Goal: Transaction & Acquisition: Purchase product/service

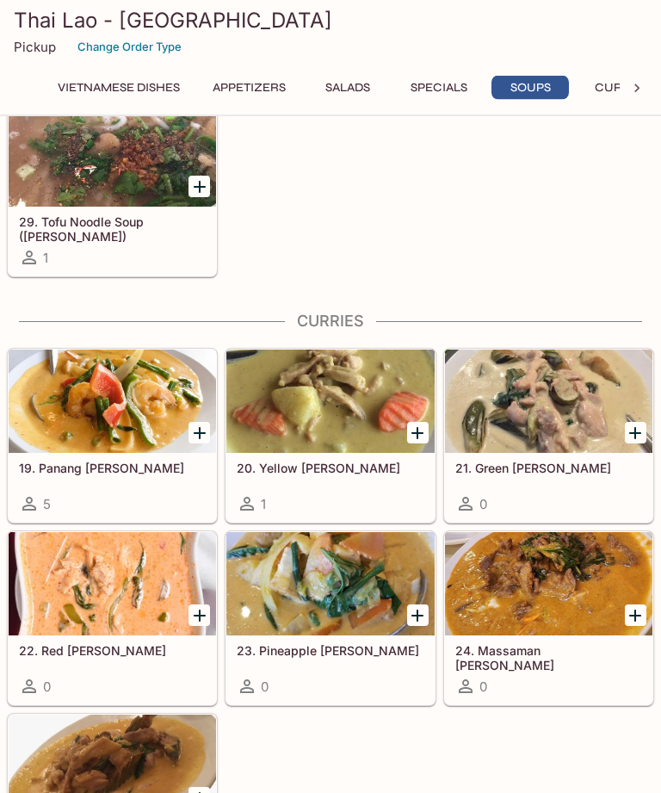
scroll to position [3072, 0]
click at [169, 678] on div "0" at bounding box center [112, 686] width 187 height 21
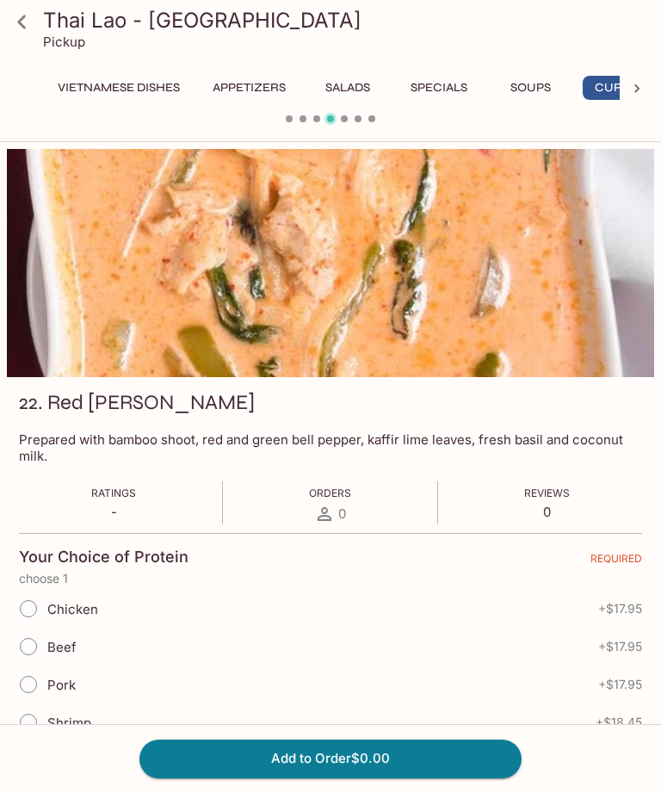
scroll to position [0, 44]
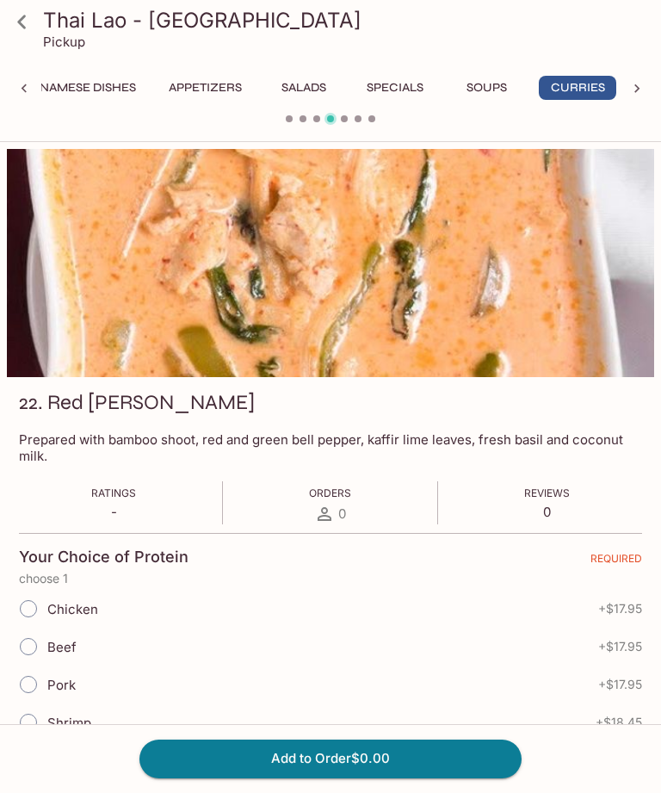
click at [315, 597] on div "Chicken + $17.95" at bounding box center [330, 609] width 623 height 38
click at [57, 612] on span "Chicken" at bounding box center [72, 609] width 51 height 16
click at [47, 612] on input "Chicken" at bounding box center [28, 609] width 36 height 36
radio input "true"
click at [177, 684] on div "Pork + $17.95" at bounding box center [330, 685] width 623 height 38
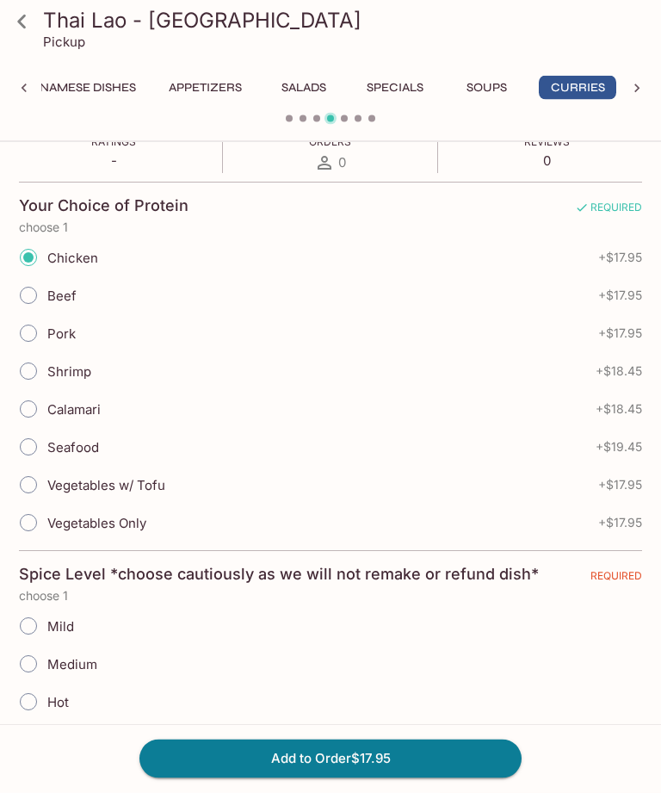
scroll to position [354, 0]
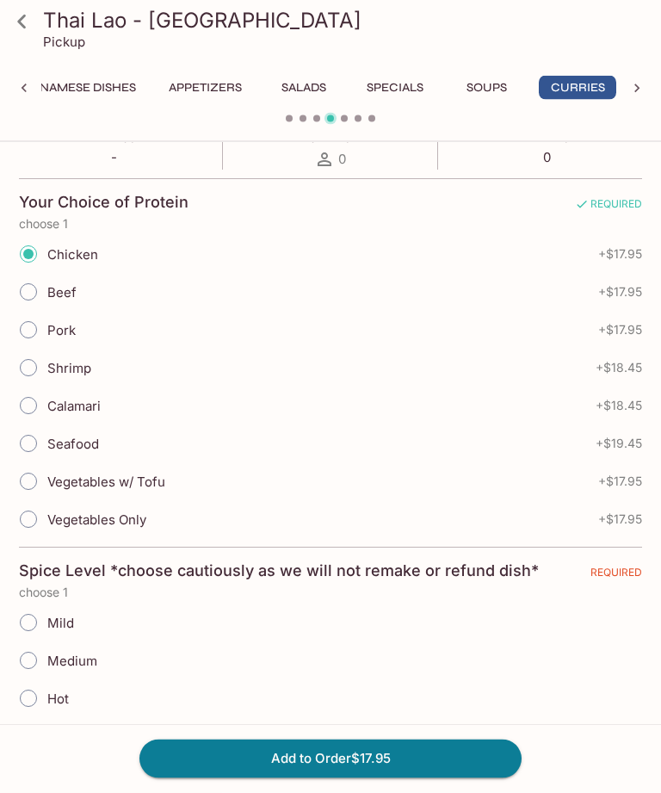
click at [363, 628] on div "Mild" at bounding box center [330, 624] width 623 height 38
click at [31, 621] on input "Mild" at bounding box center [28, 623] width 36 height 36
radio input "true"
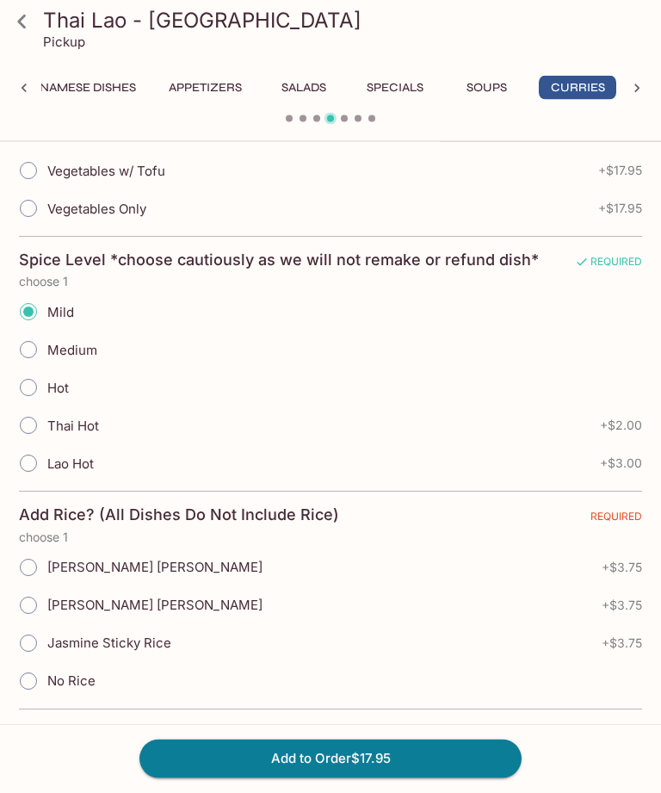
scroll to position [667, 0]
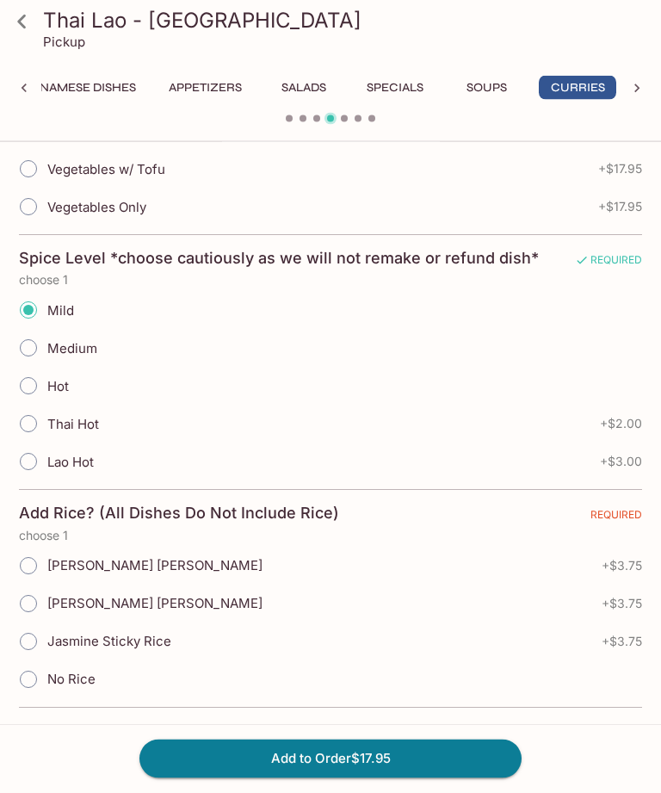
click at [209, 645] on div "Jasmine Sticky Rice + $3.75" at bounding box center [330, 642] width 623 height 38
click at [150, 636] on span "Jasmine Sticky Rice" at bounding box center [109, 642] width 124 height 16
click at [47, 636] on input "Jasmine Sticky Rice" at bounding box center [28, 642] width 36 height 36
radio input "true"
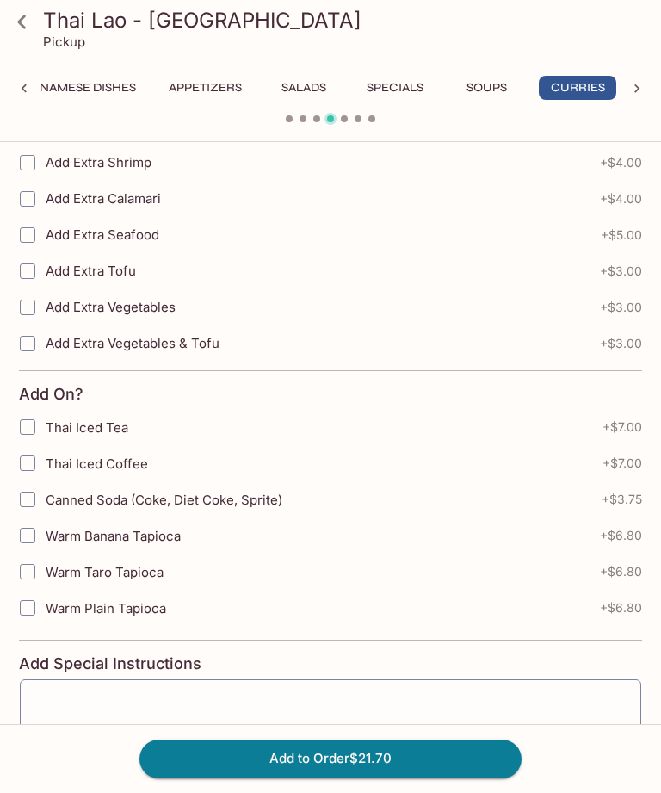
scroll to position [1464, 0]
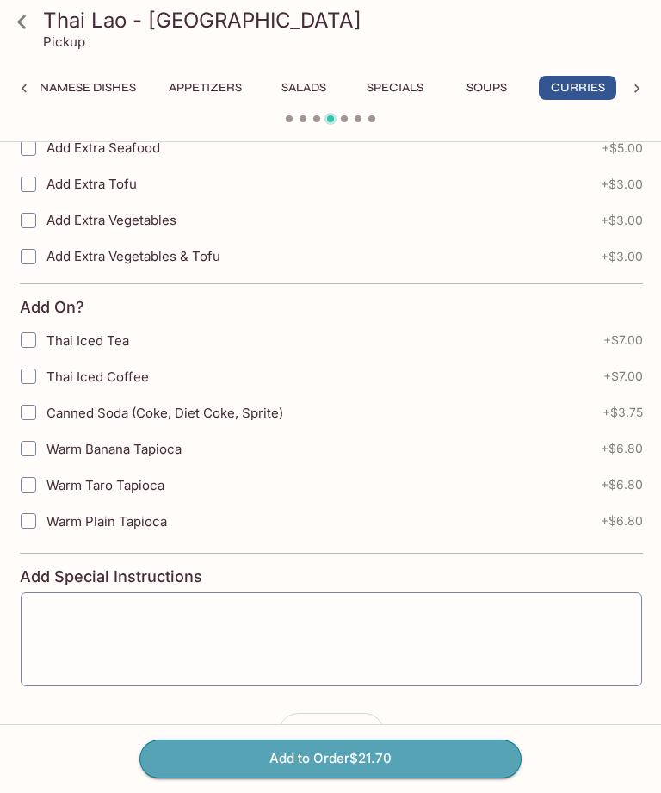
click at [404, 778] on button "Add to Order $21.70" at bounding box center [331, 759] width 382 height 38
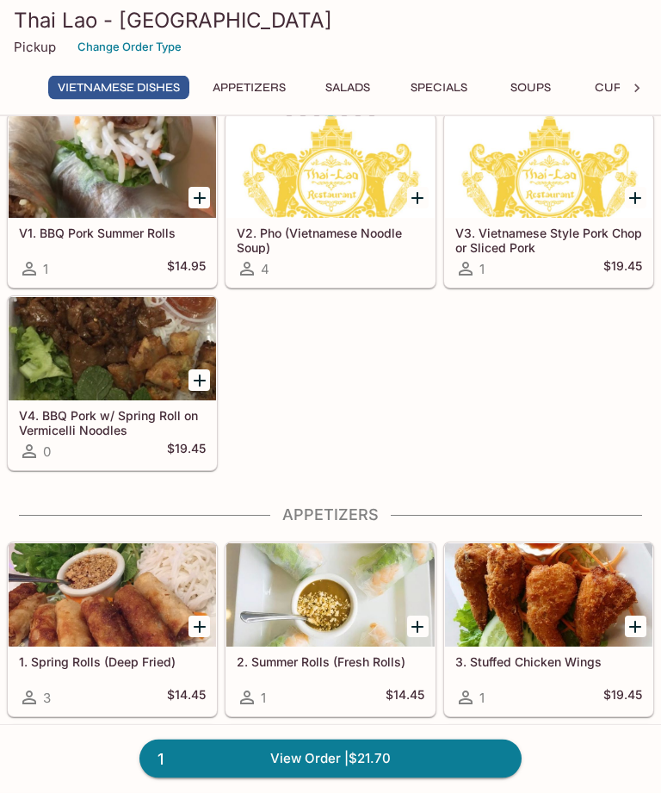
scroll to position [71, 0]
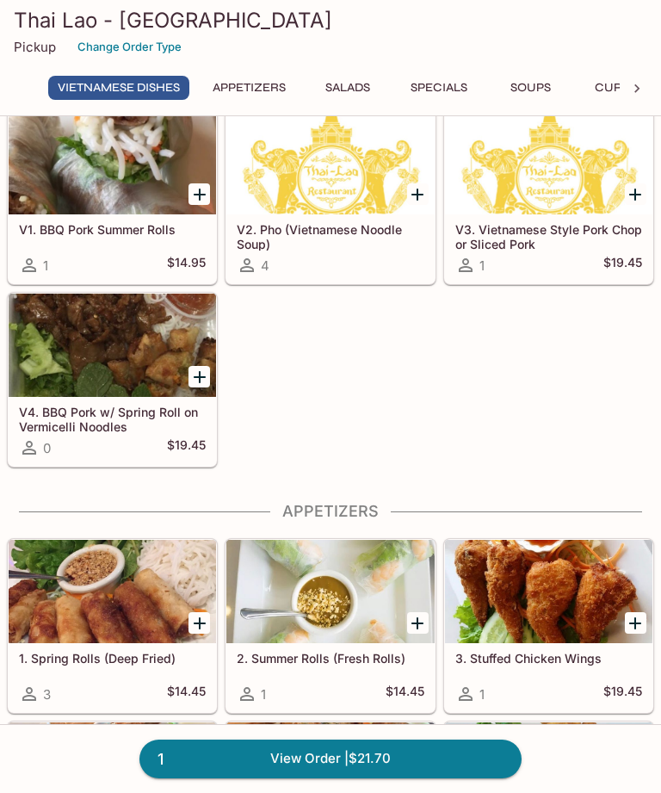
click at [451, 778] on link "1 View Order | $21.70" at bounding box center [331, 759] width 382 height 38
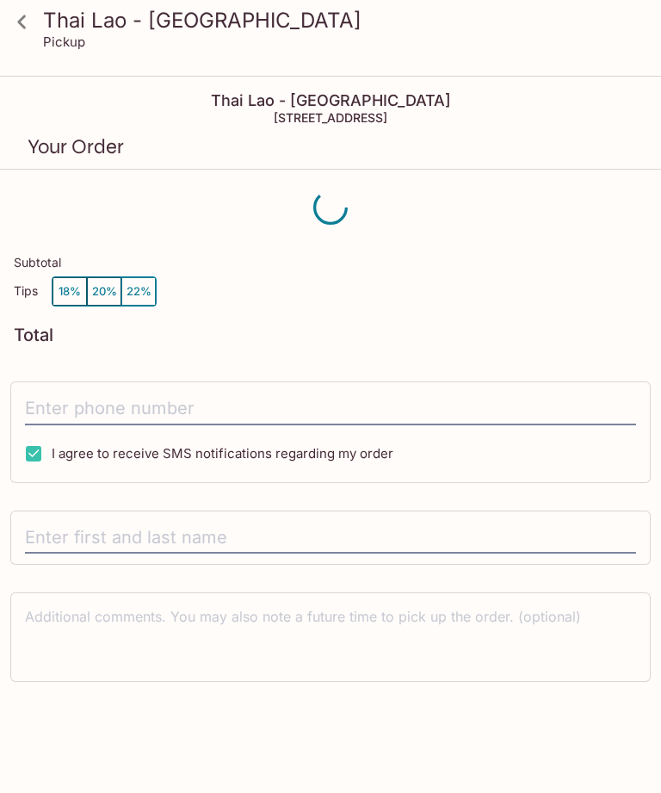
scroll to position [22, 0]
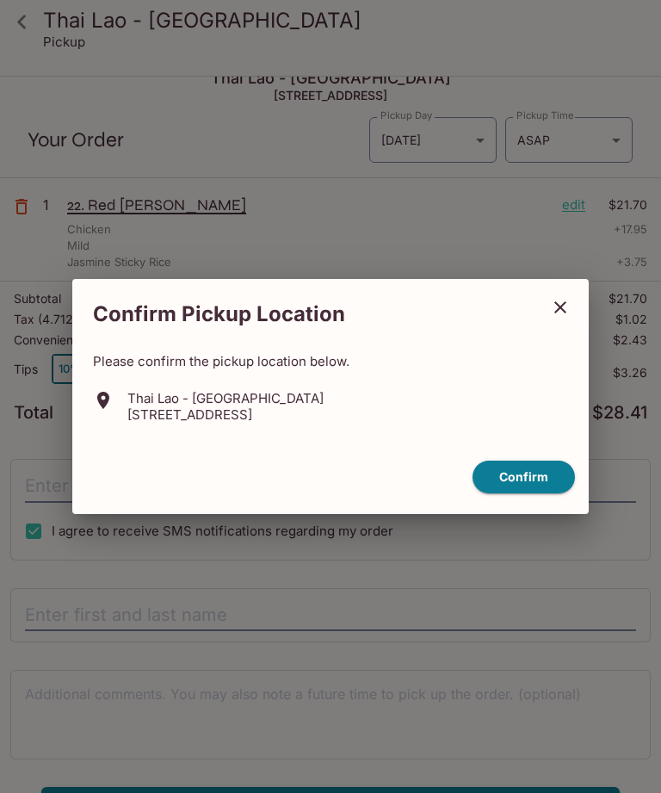
click at [555, 494] on button "Confirm" at bounding box center [524, 478] width 102 height 34
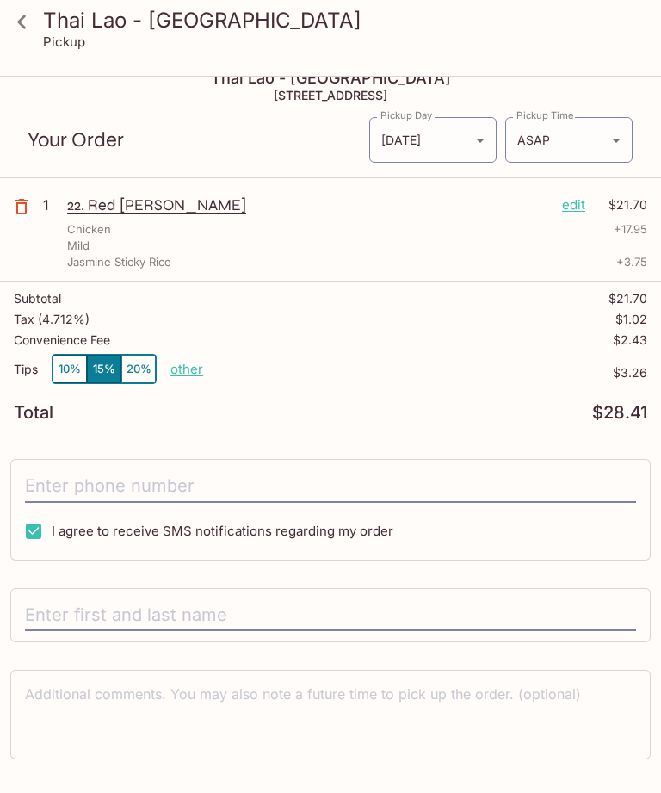
click at [192, 374] on p "other" at bounding box center [187, 369] width 33 height 16
type input "0.00"
click at [481, 481] on input "tel" at bounding box center [330, 486] width 611 height 33
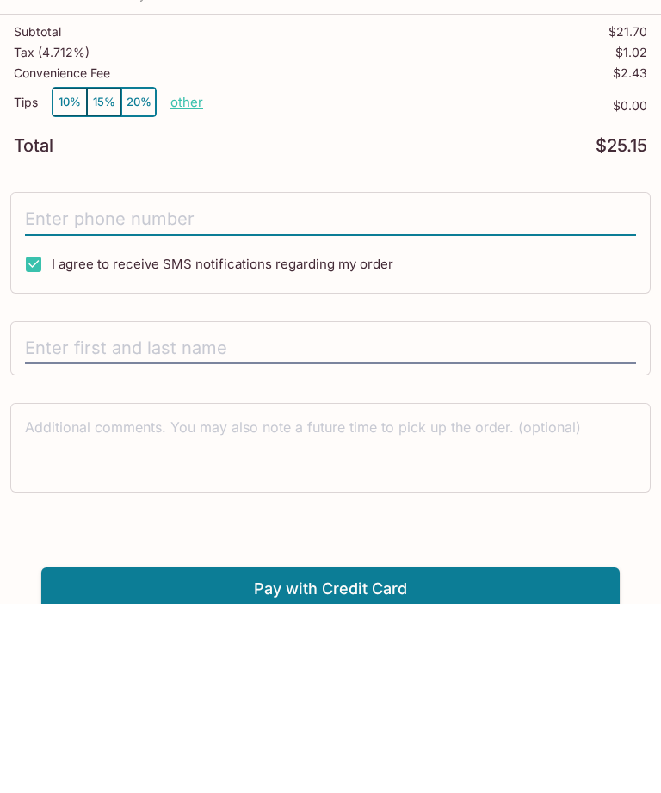
scroll to position [106, 0]
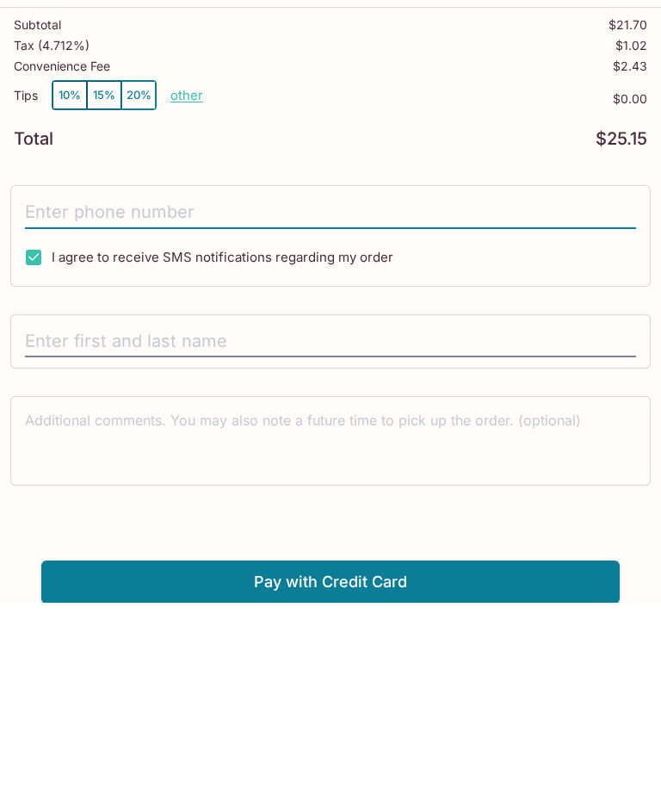
click at [25, 431] on input "I agree to receive SMS notifications regarding my order" at bounding box center [33, 448] width 34 height 34
checkbox input "false"
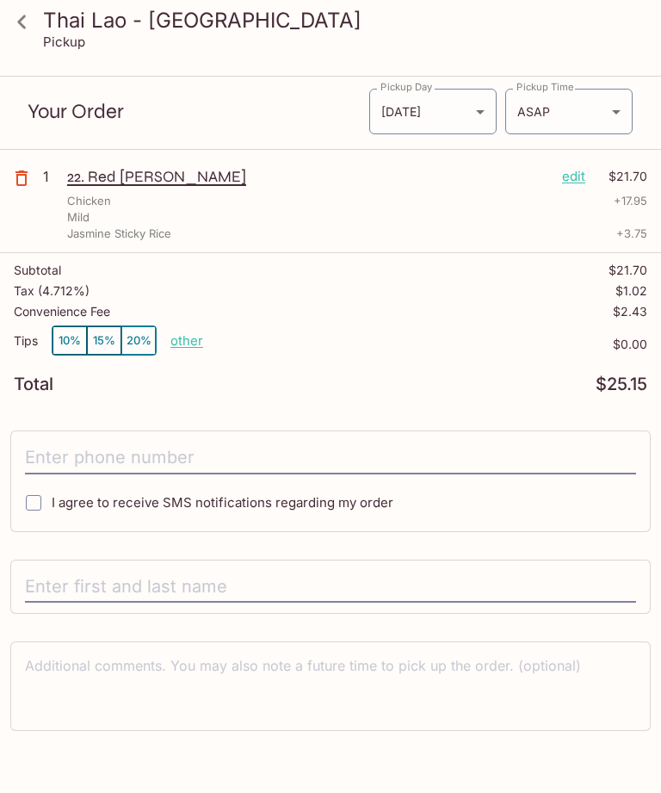
click at [158, 471] on input "tel" at bounding box center [330, 458] width 611 height 33
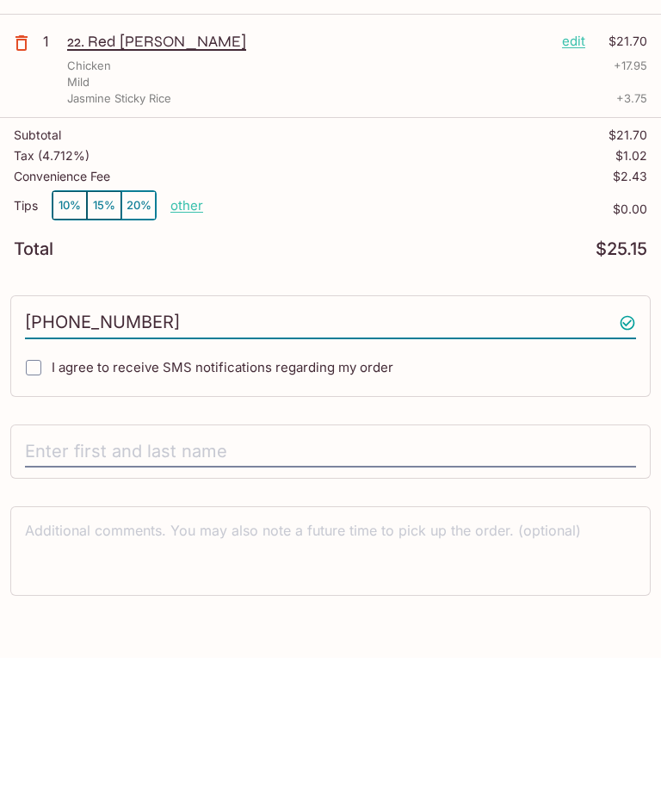
type input "[PHONE_NUMBER]"
click at [288, 571] on input "text" at bounding box center [330, 587] width 611 height 33
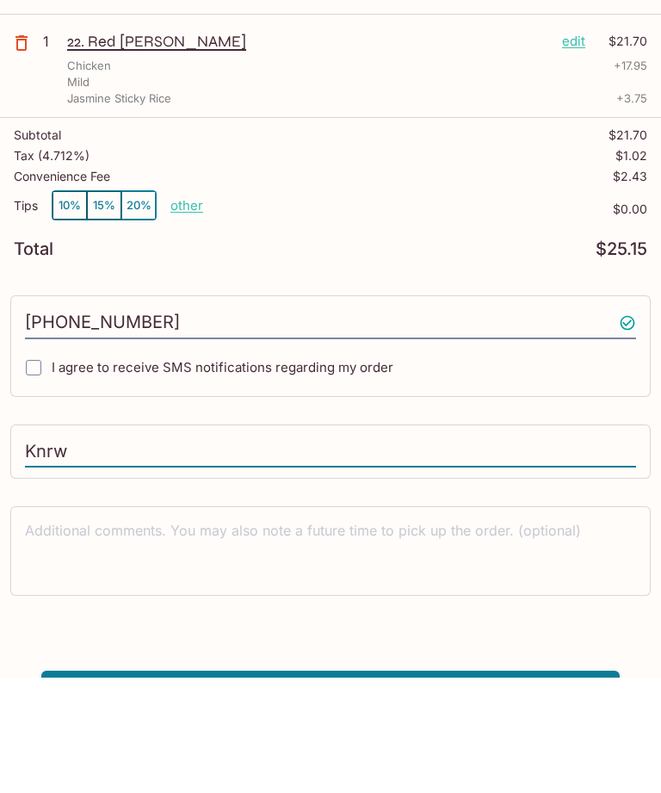
scroll to position [106, 0]
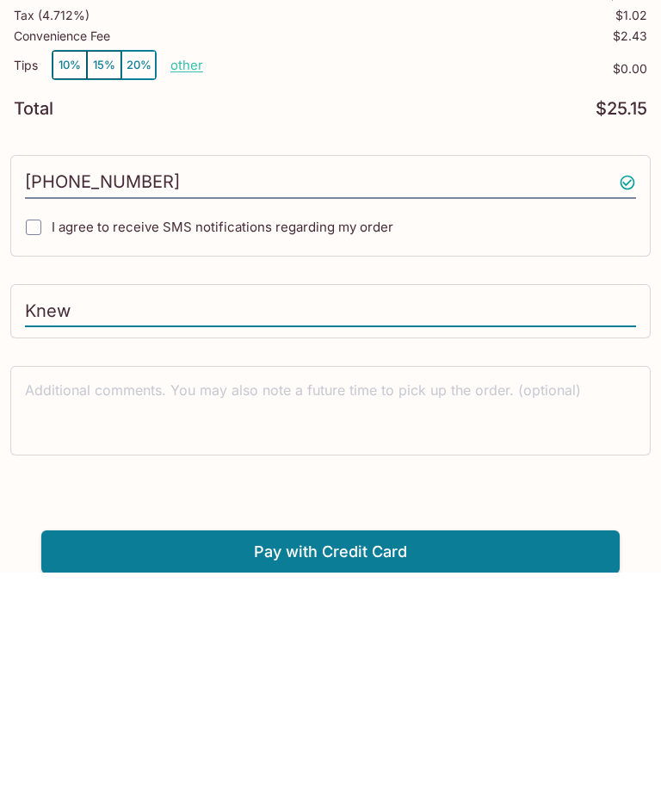
type input "Knew"
